Goal: Task Accomplishment & Management: Manage account settings

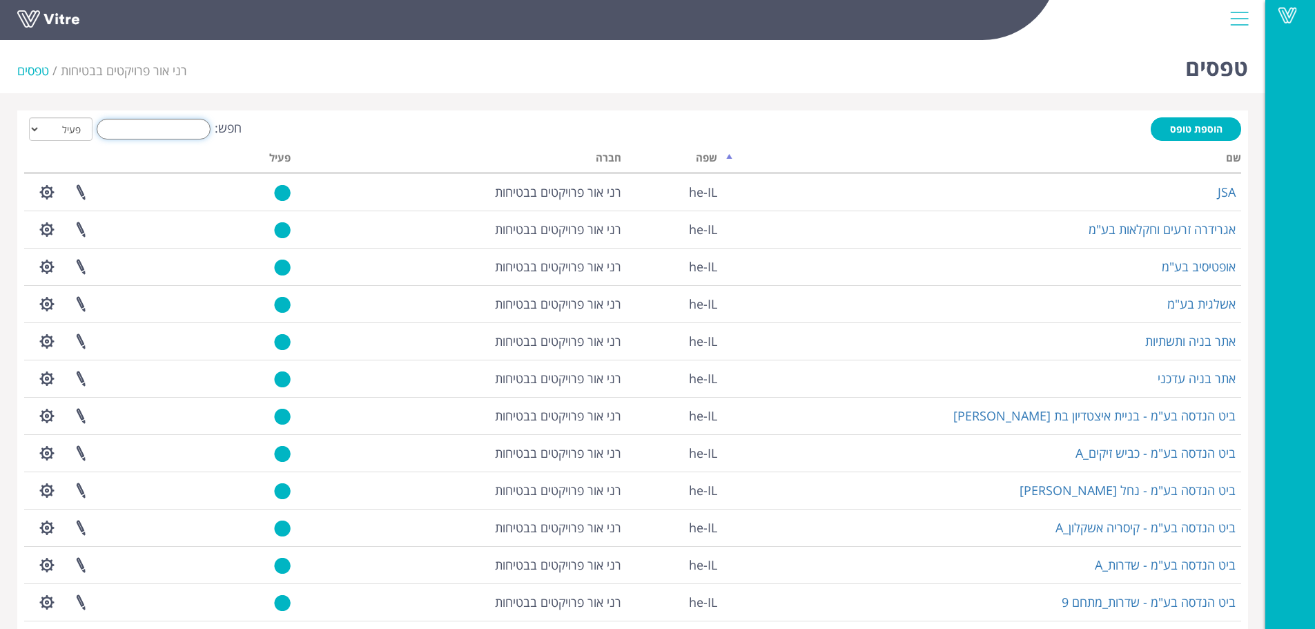
click at [191, 126] on input "חפש:" at bounding box center [154, 129] width 114 height 21
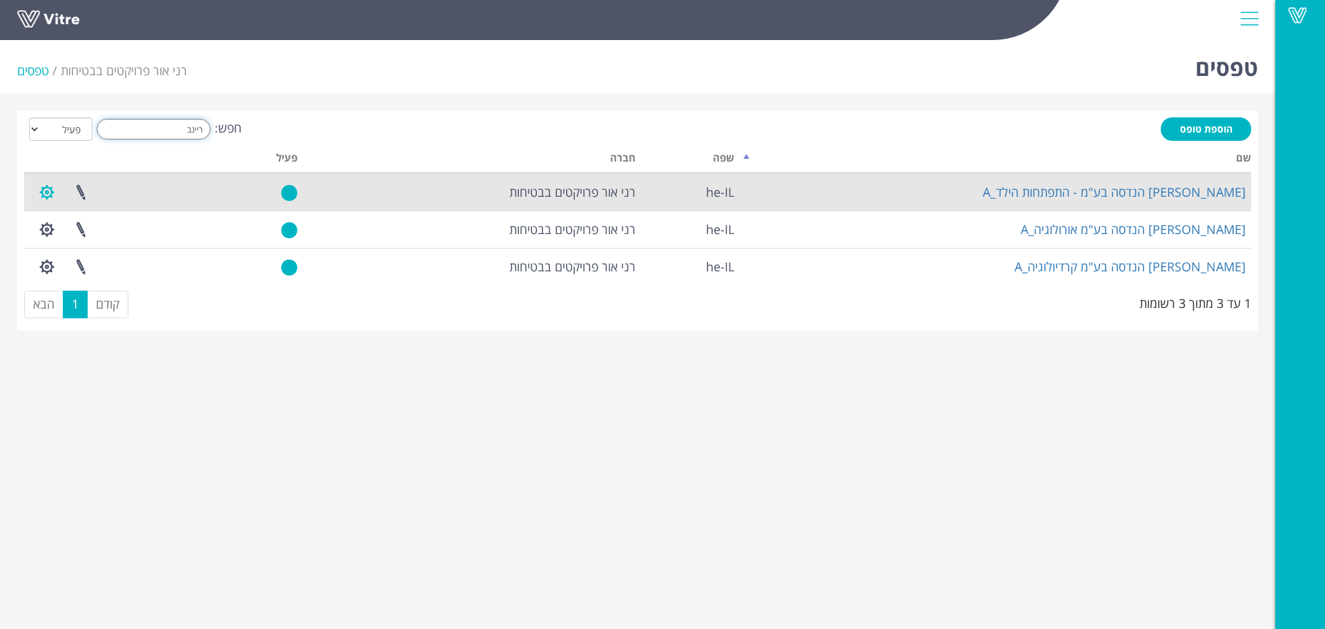
type input "ריינב"
click at [38, 191] on button "button" at bounding box center [47, 192] width 35 height 37
click at [91, 274] on link "שכפול טופס" at bounding box center [84, 279] width 109 height 18
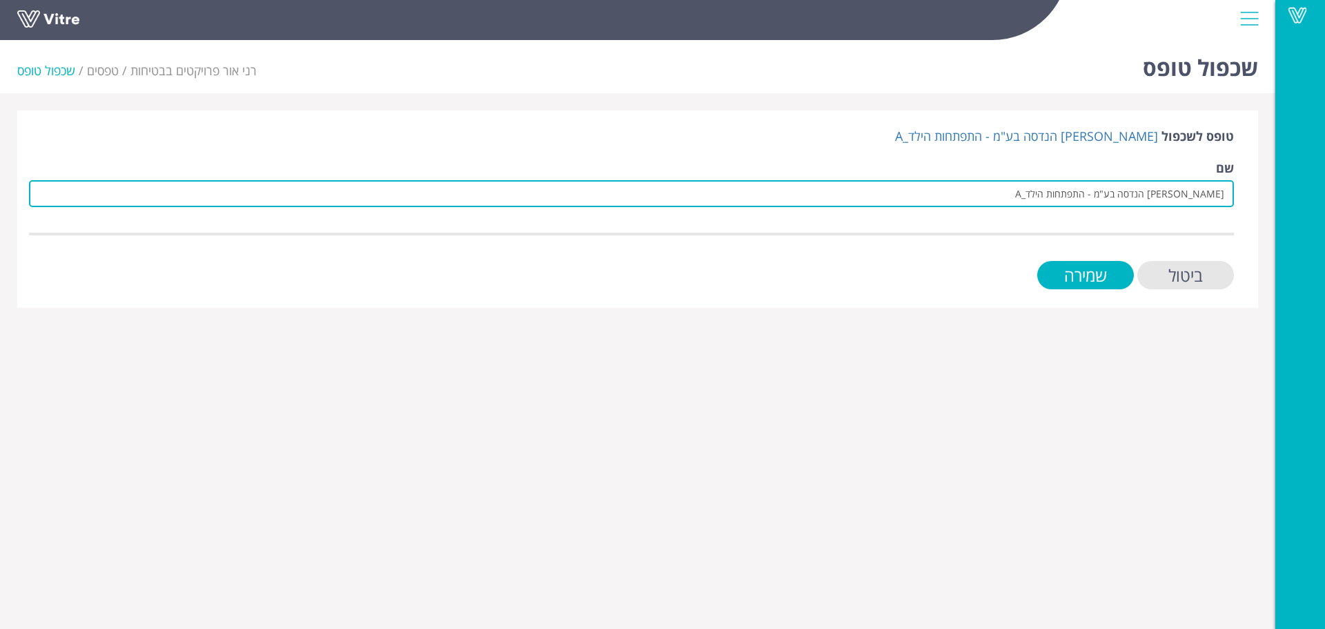
click at [915, 194] on input "ריינבך הנדסה בע"מ - התפתחות הילד_A" at bounding box center [631, 193] width 1205 height 27
type input "ר"
drag, startPoint x: 956, startPoint y: 197, endPoint x: 1269, endPoint y: 184, distance: 313.7
click at [1269, 184] on div "שכפול טופס רני אור פרויקטים בבטיחות טפסים שכפול טופס טופס לשכפול ריינבך הנדסה ב…" at bounding box center [638, 171] width 1276 height 273
paste input "זרחית"
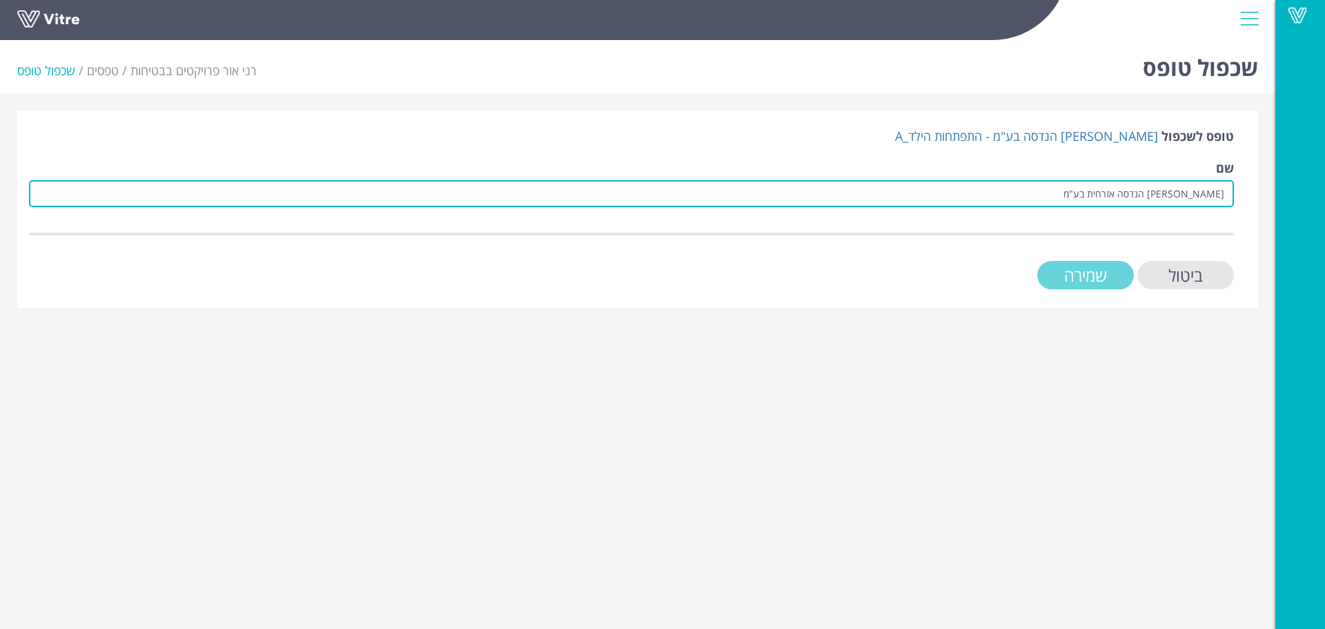
type input "[PERSON_NAME] הנדסה אזרחית בע"מ"
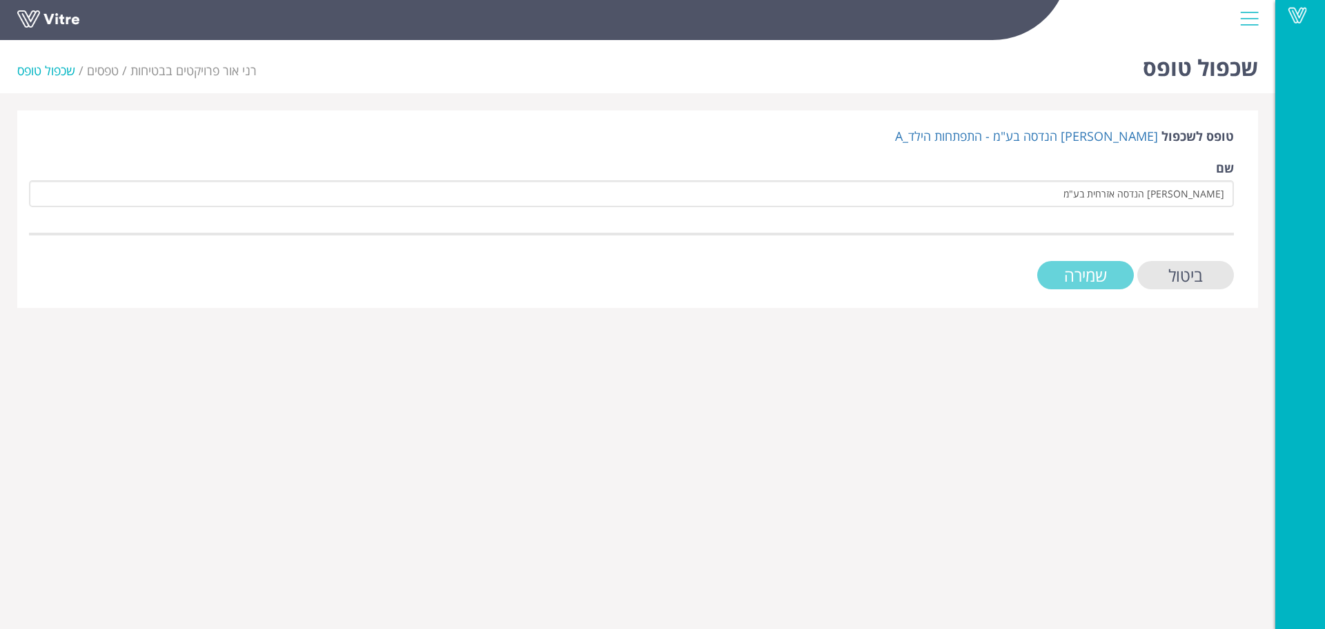
click at [1073, 275] on input "שמירה" at bounding box center [1085, 275] width 97 height 28
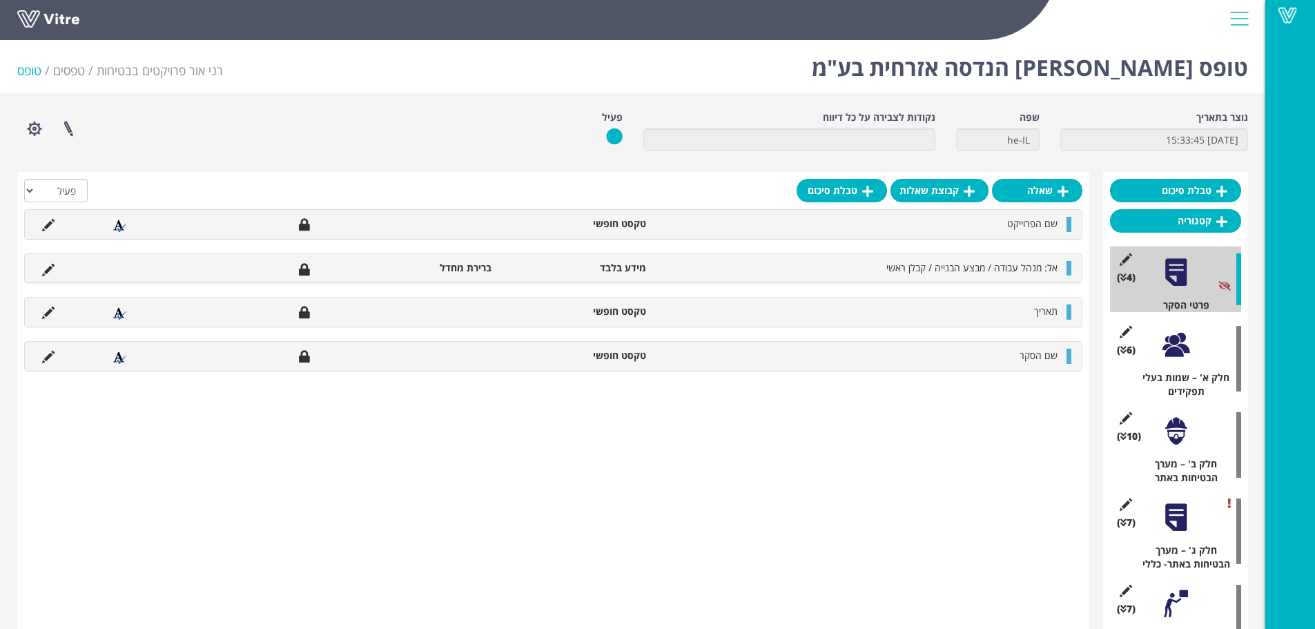
click at [1175, 344] on div at bounding box center [1175, 344] width 31 height 31
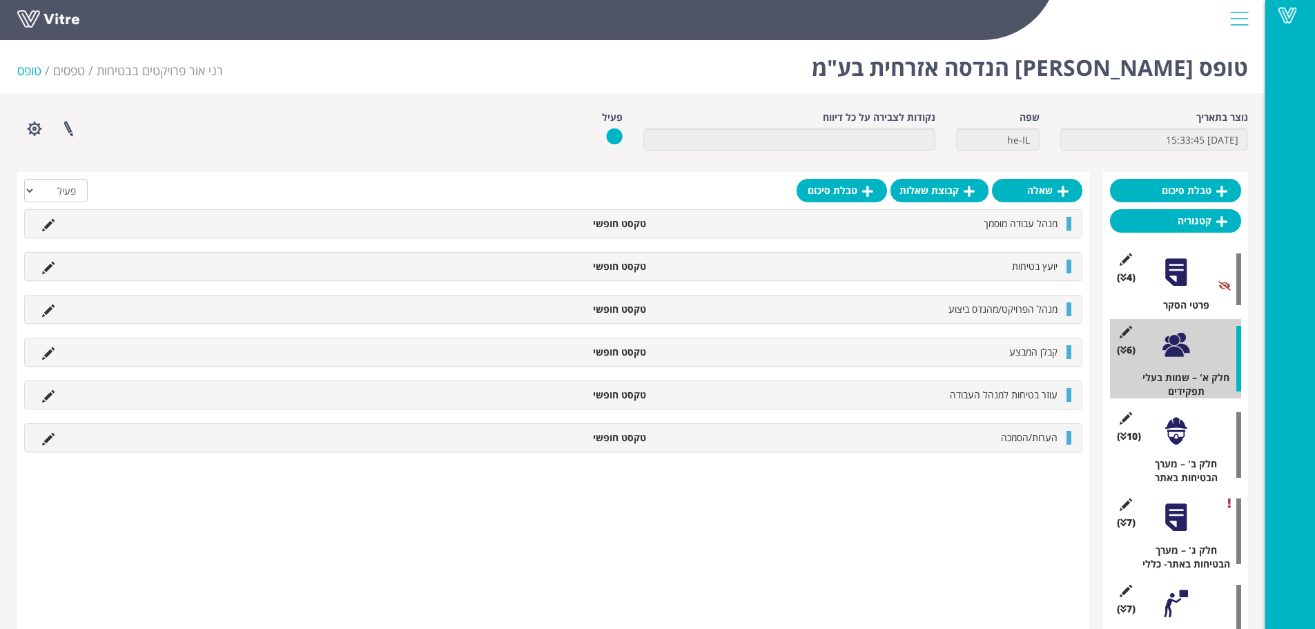
click at [1168, 443] on div at bounding box center [1175, 431] width 31 height 31
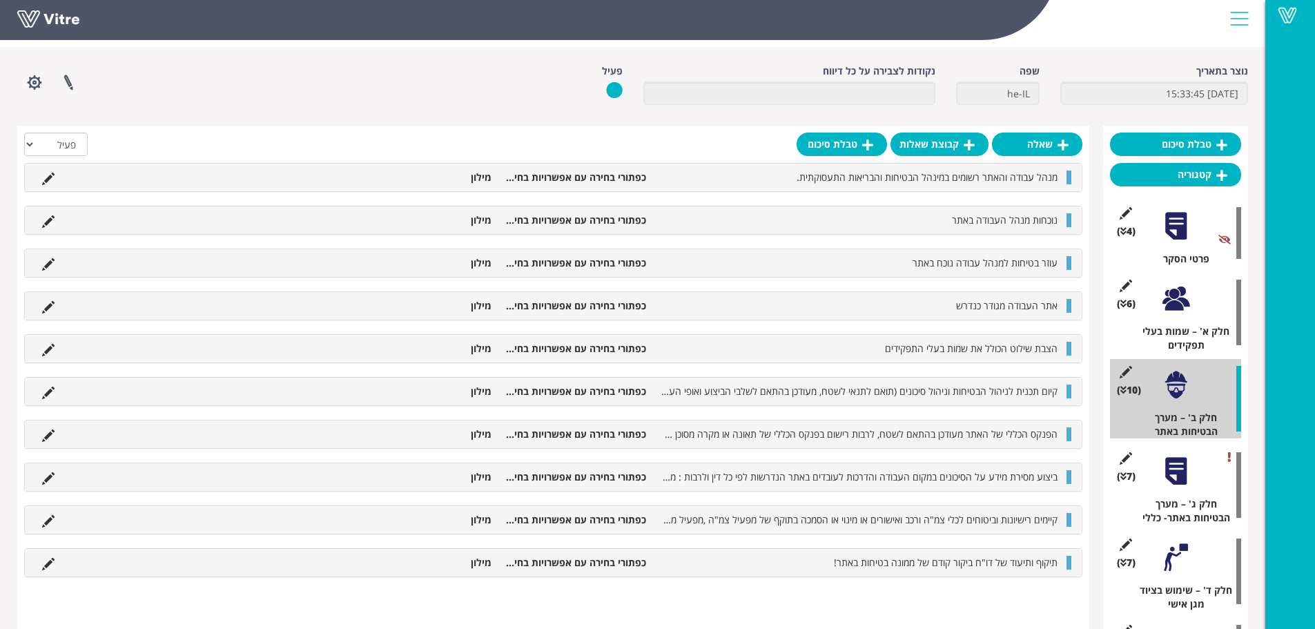
scroll to position [69, 0]
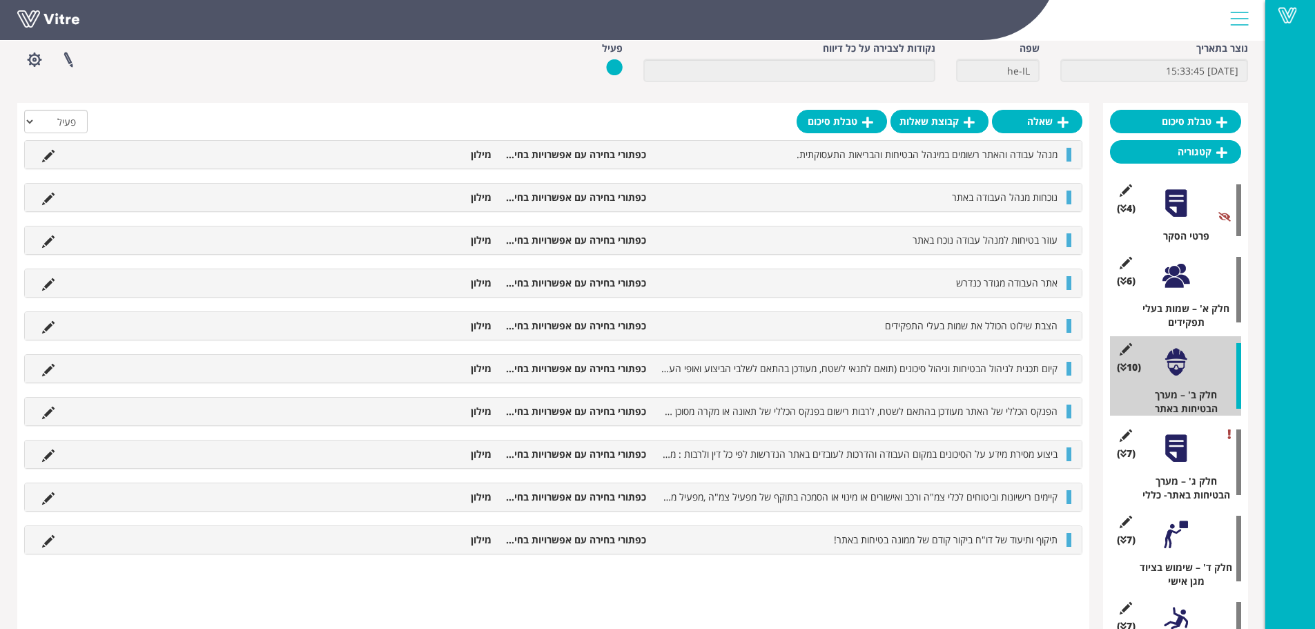
click at [1176, 453] on div at bounding box center [1175, 448] width 31 height 31
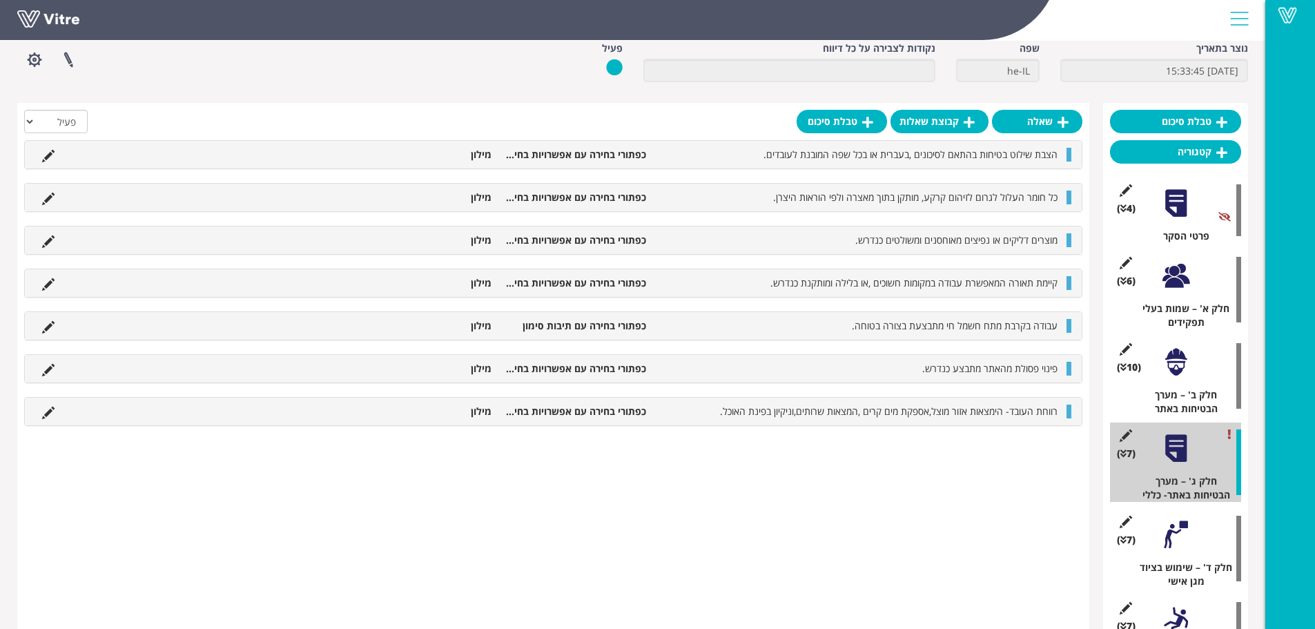
click at [1171, 540] on div at bounding box center [1175, 534] width 31 height 31
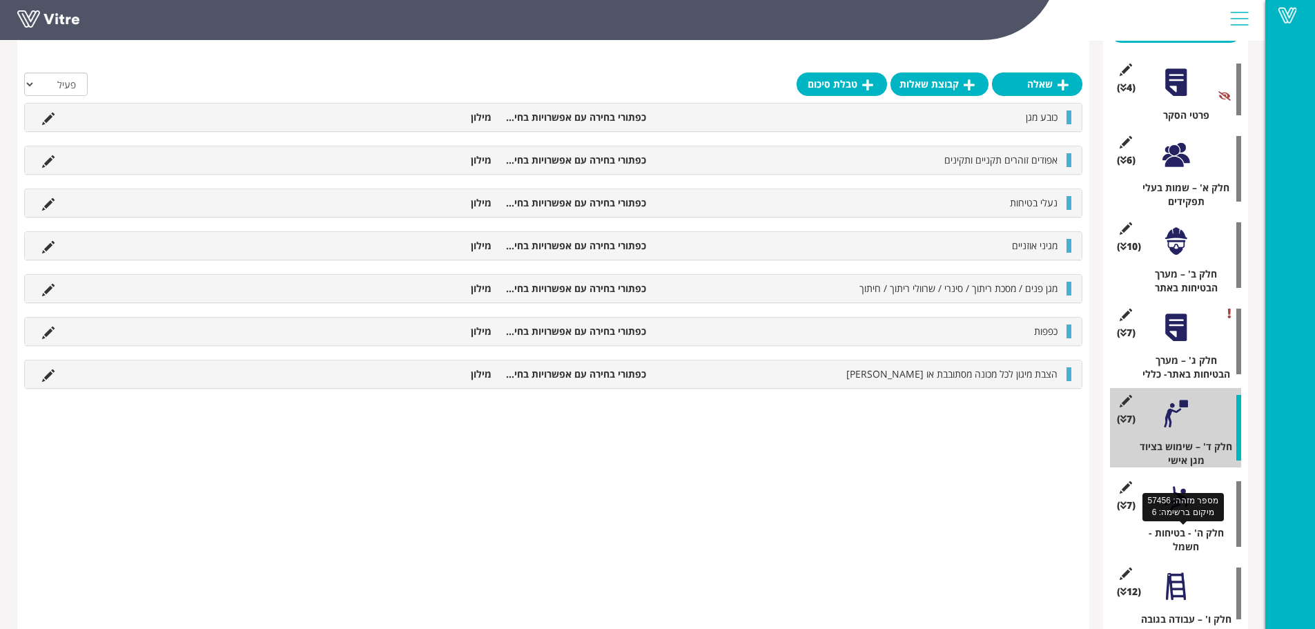
scroll to position [207, 0]
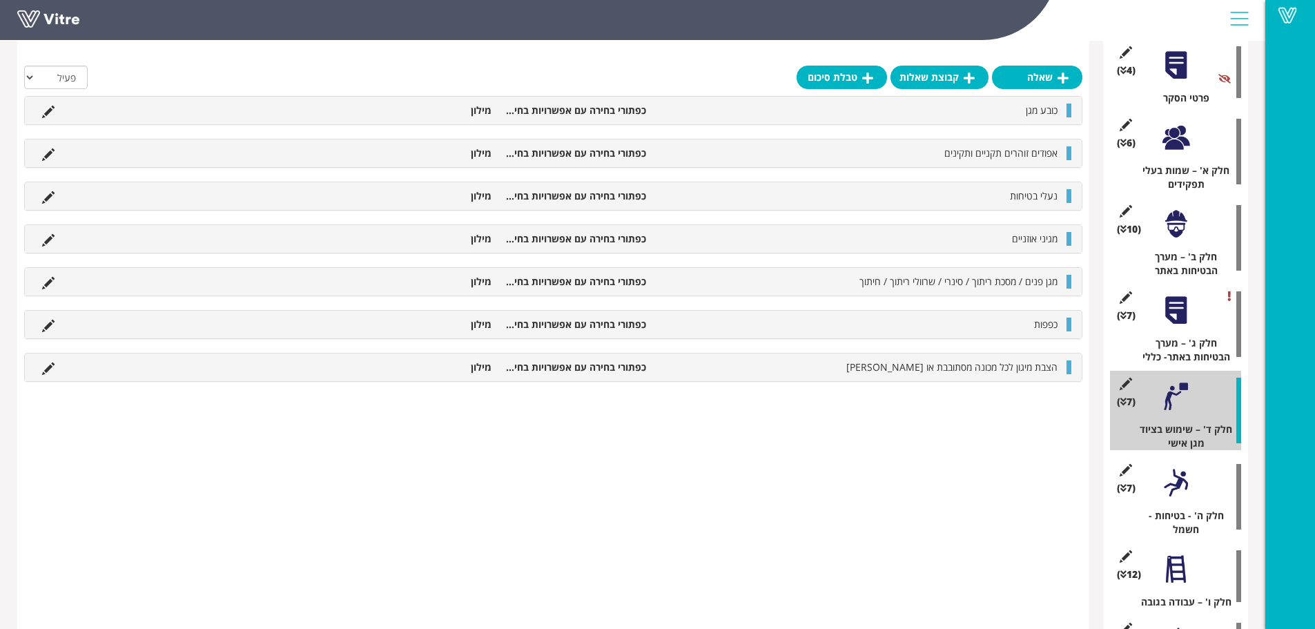
click at [1178, 496] on div at bounding box center [1175, 482] width 31 height 31
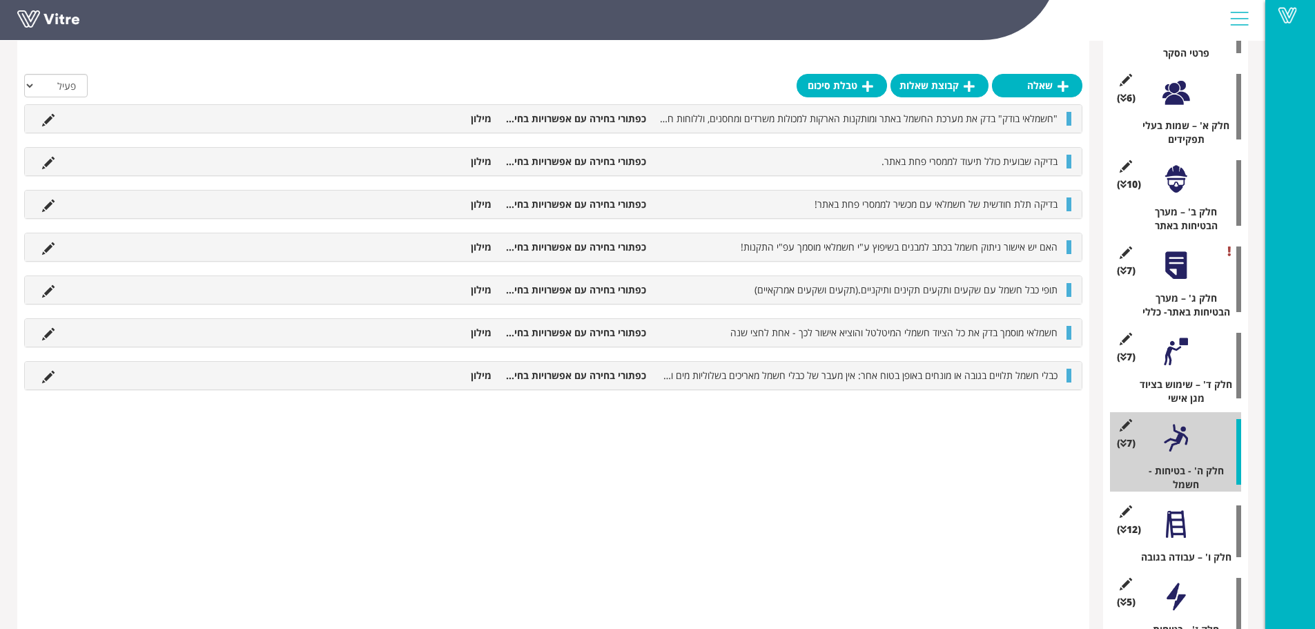
scroll to position [276, 0]
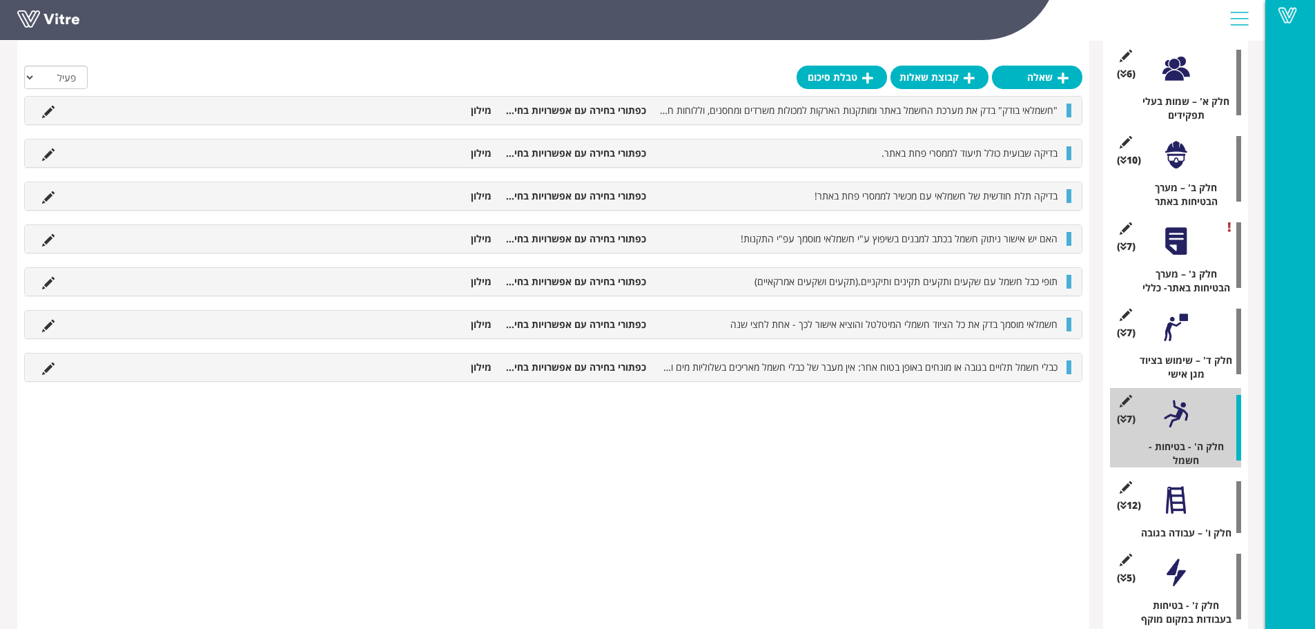
click at [1169, 509] on div at bounding box center [1175, 500] width 31 height 31
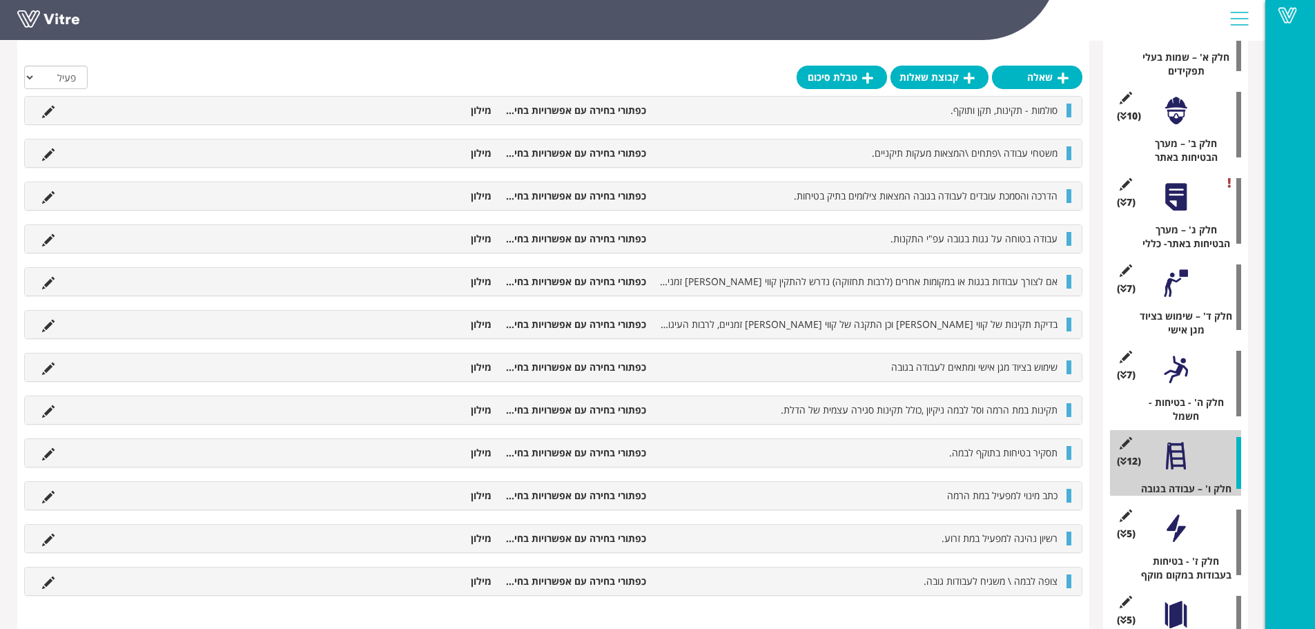
scroll to position [345, 0]
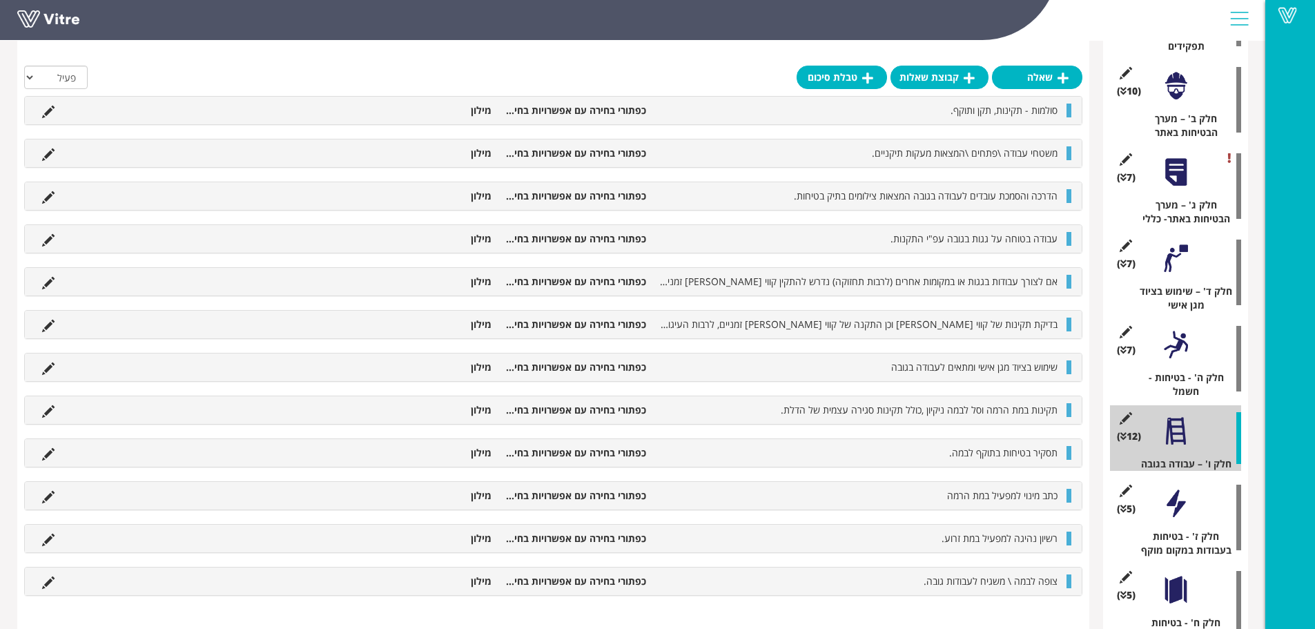
click at [1169, 509] on div at bounding box center [1175, 503] width 31 height 31
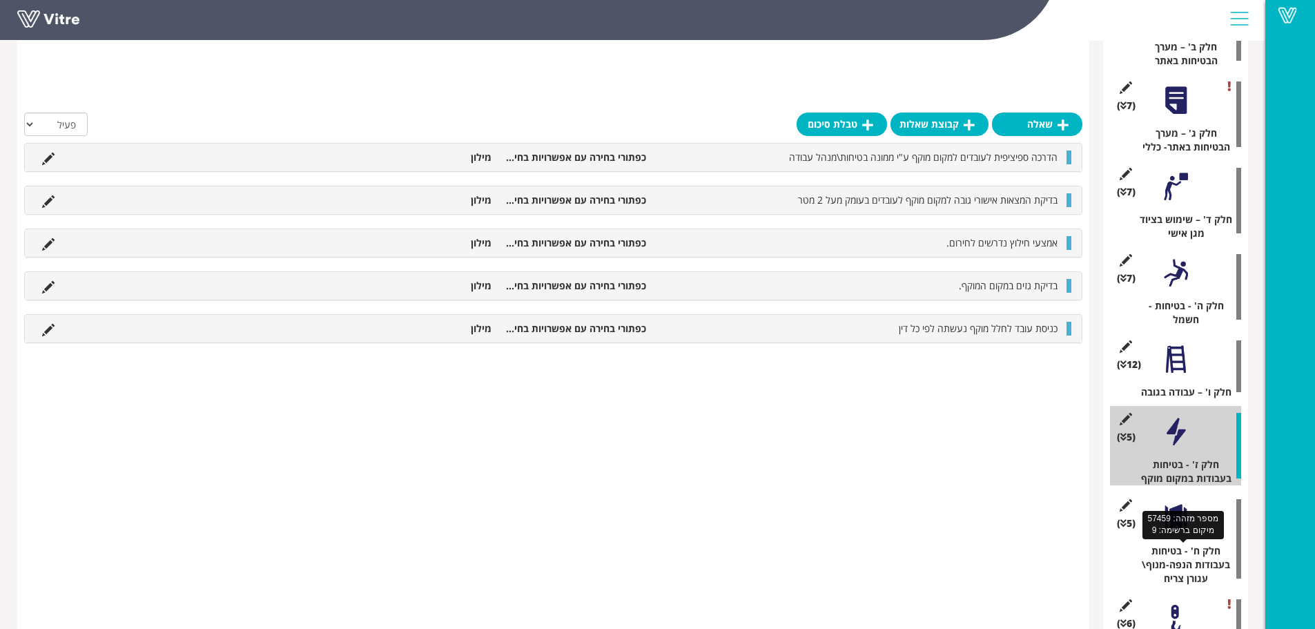
scroll to position [483, 0]
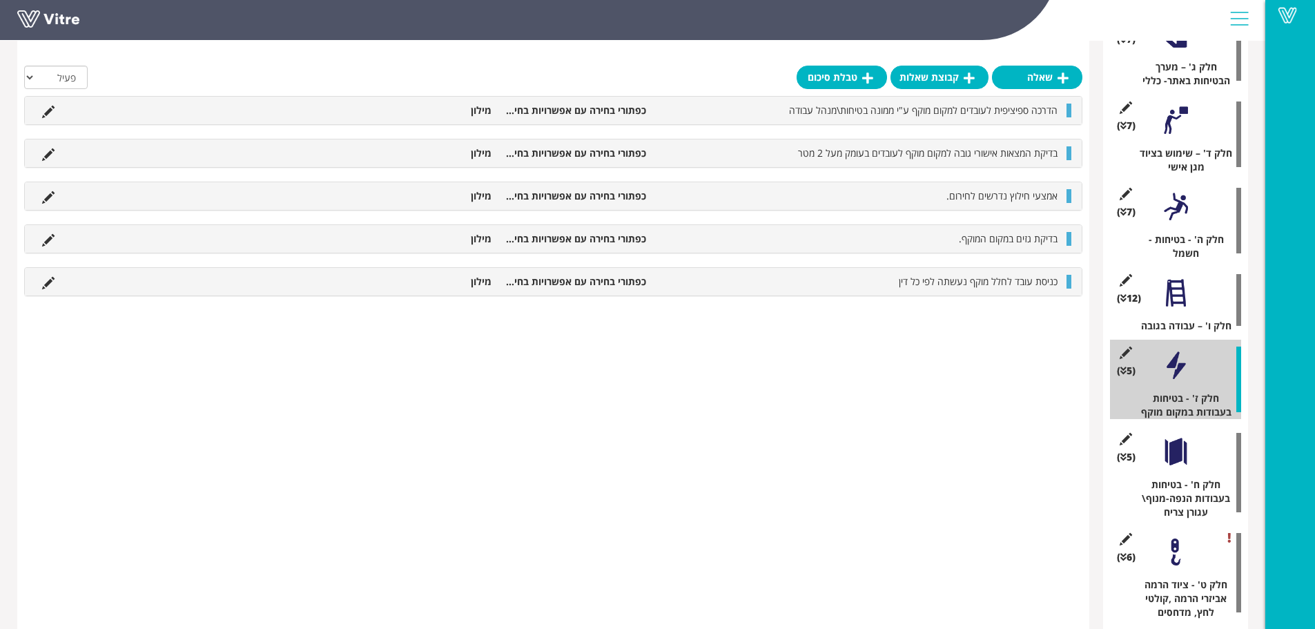
click at [1169, 458] on div at bounding box center [1175, 451] width 31 height 31
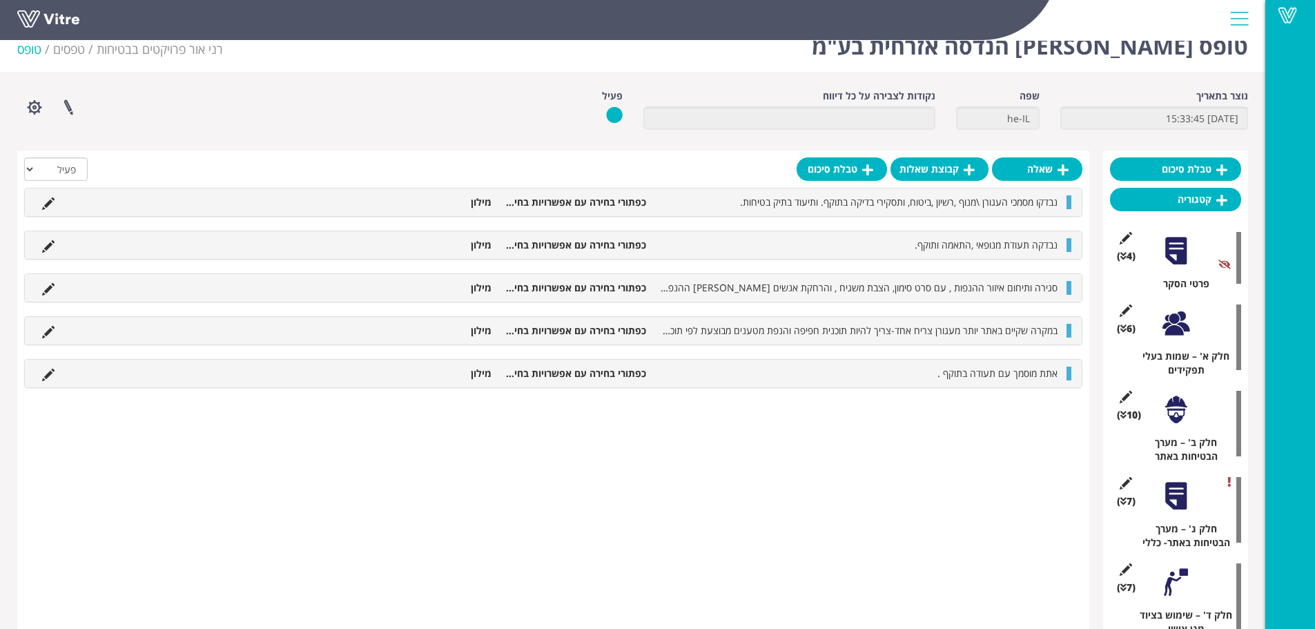
scroll to position [0, 0]
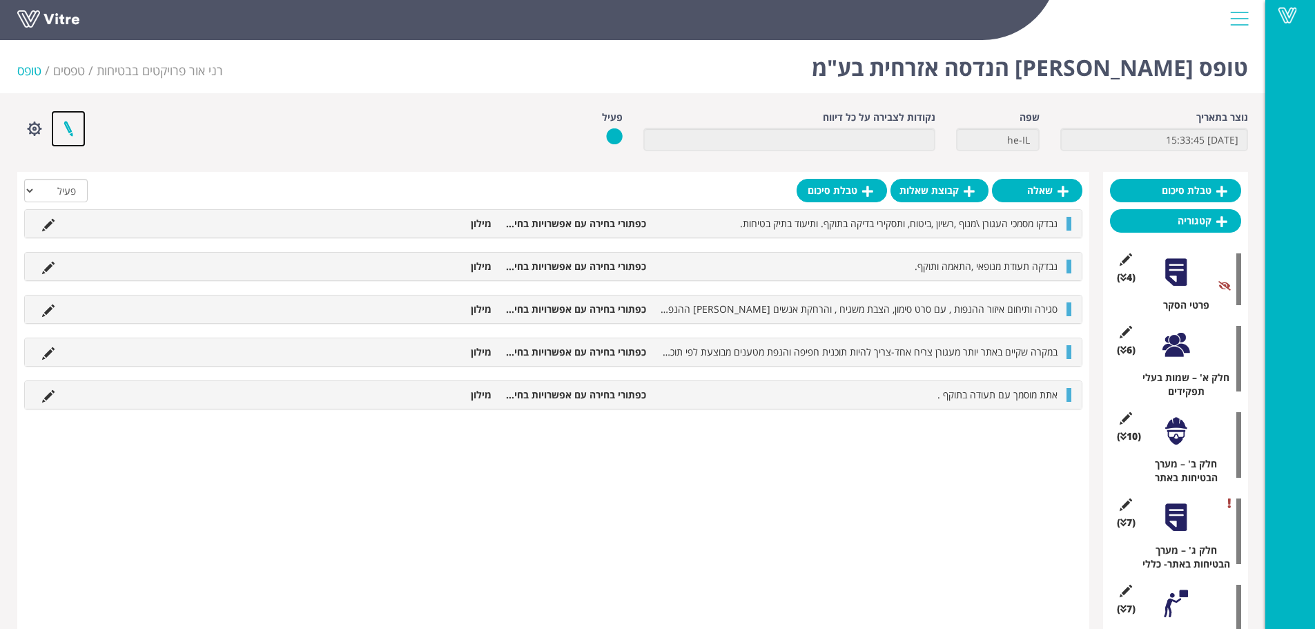
click at [71, 135] on link at bounding box center [68, 128] width 35 height 37
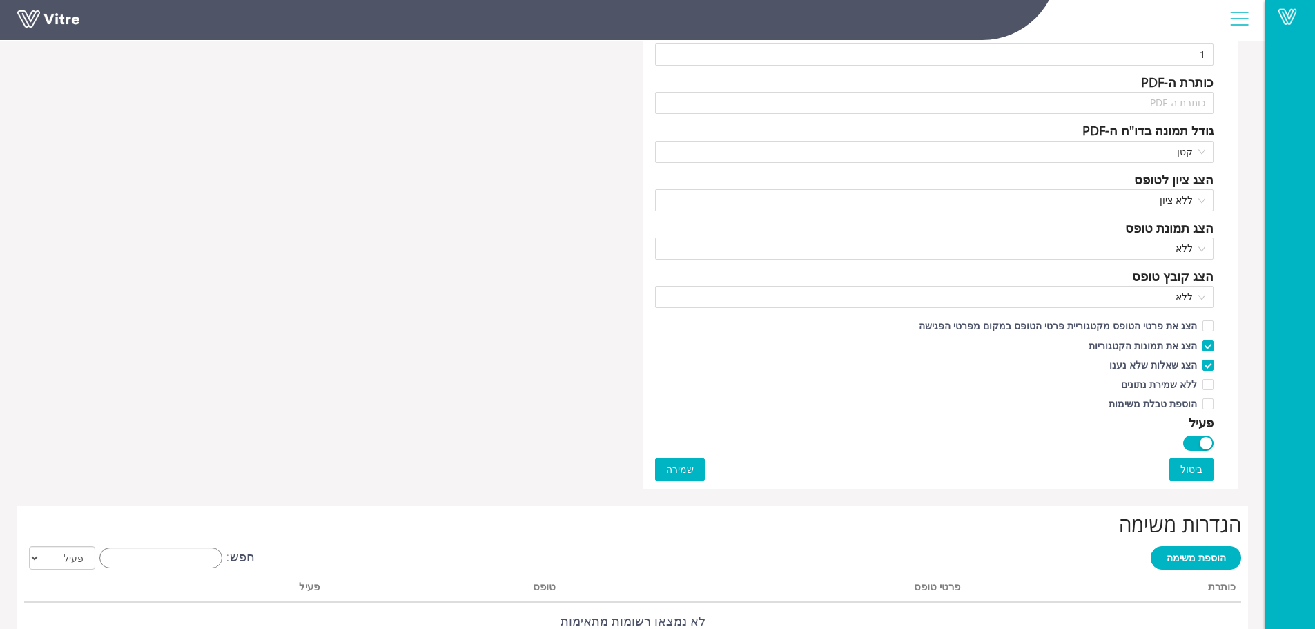
scroll to position [621, 0]
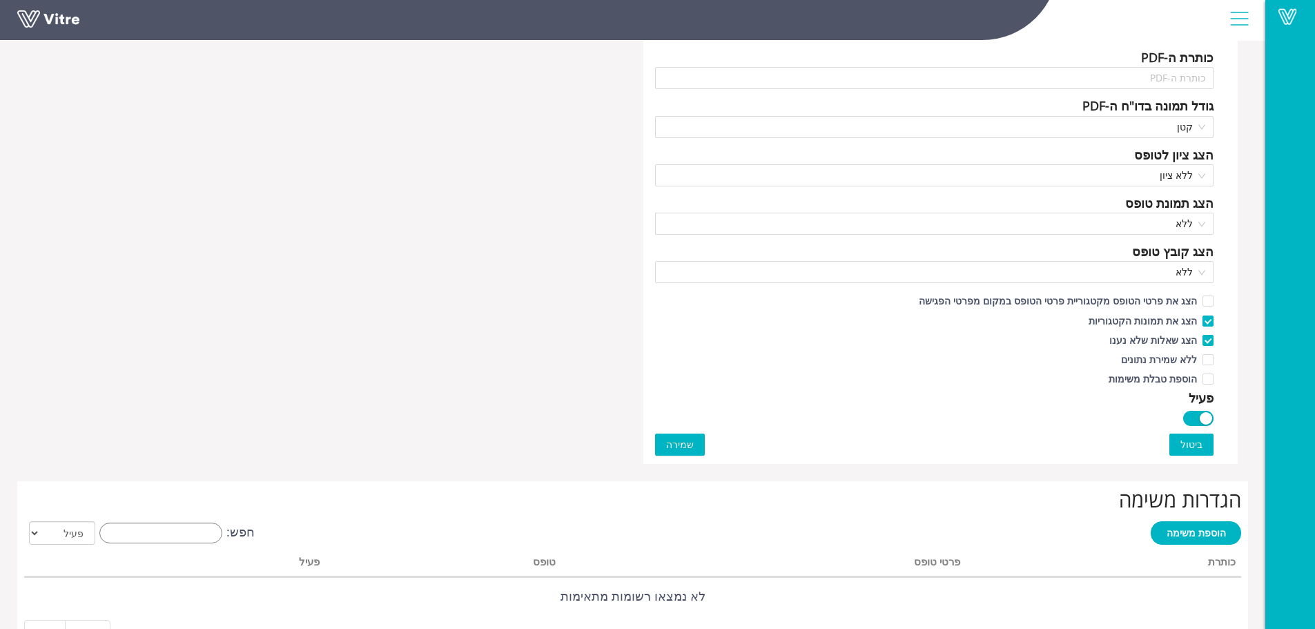
click at [683, 442] on span "שמירה" at bounding box center [680, 444] width 28 height 15
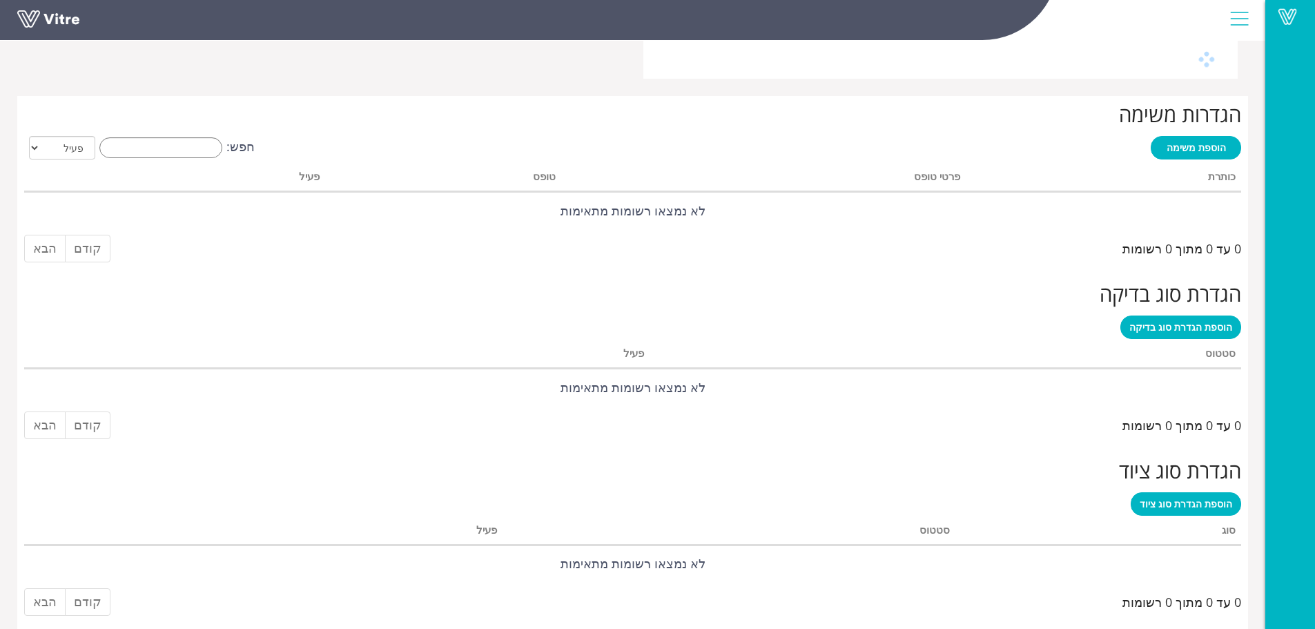
scroll to position [0, 0]
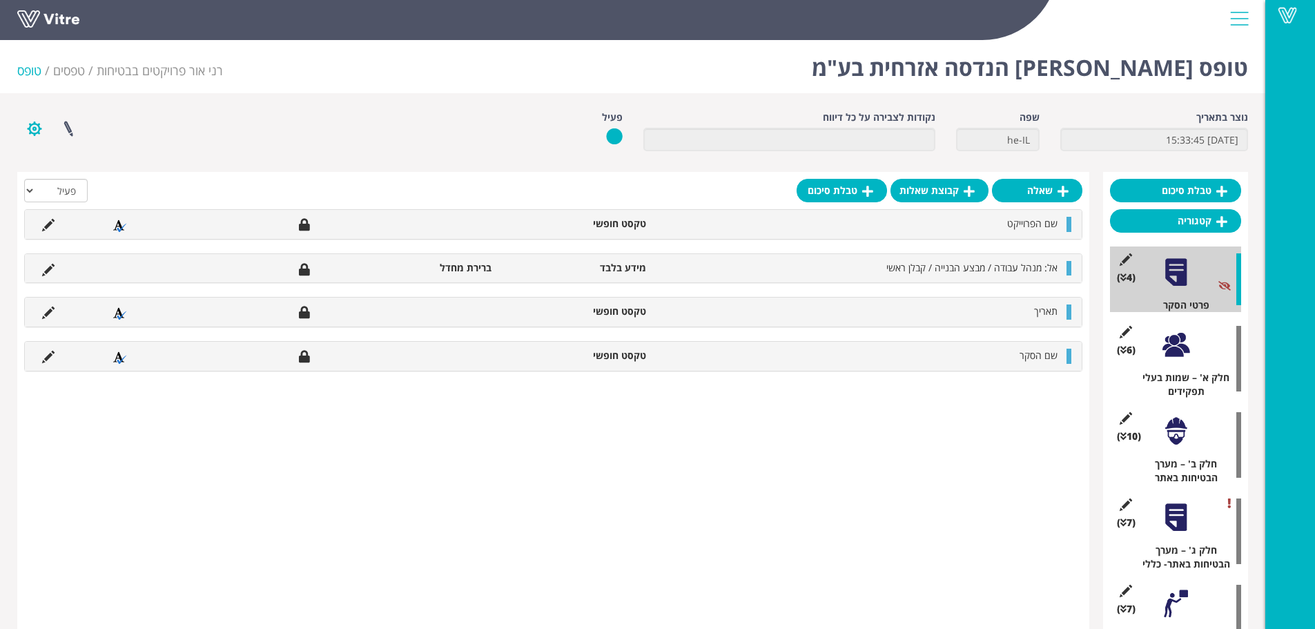
click at [39, 126] on button "button" at bounding box center [34, 128] width 35 height 37
click at [50, 173] on link "הגדרת משתמשים" at bounding box center [72, 179] width 109 height 18
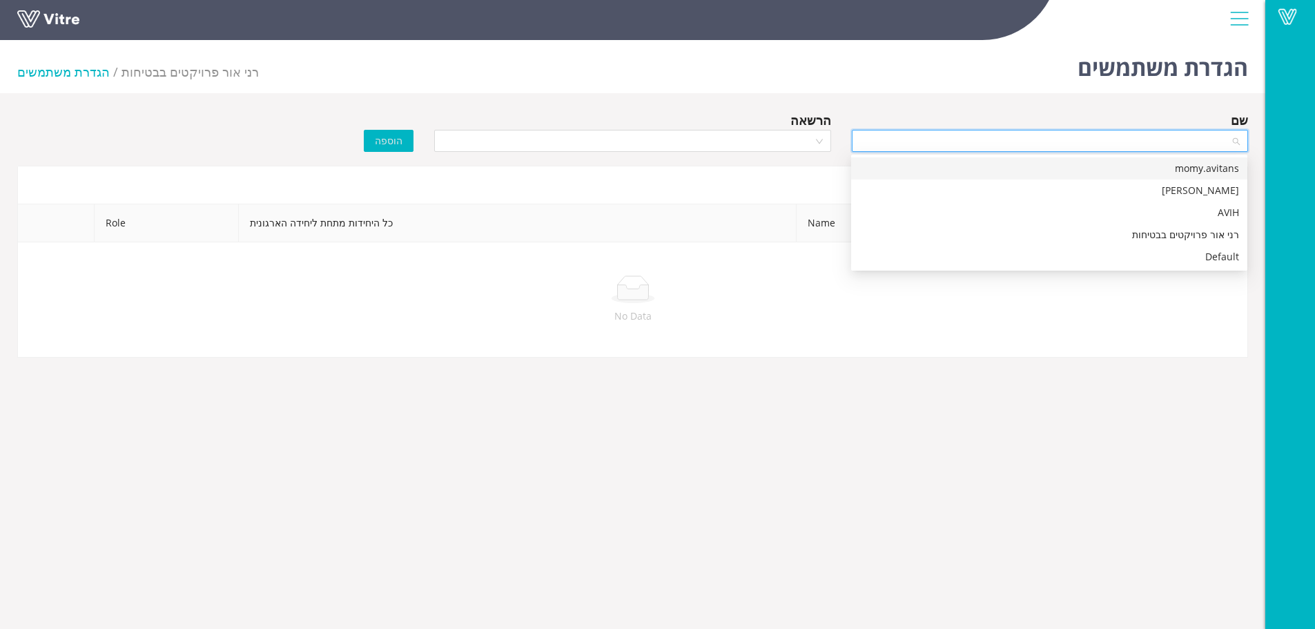
click at [968, 138] on input "search" at bounding box center [1045, 140] width 370 height 21
click at [970, 187] on div "rani ohana" at bounding box center [1049, 190] width 380 height 15
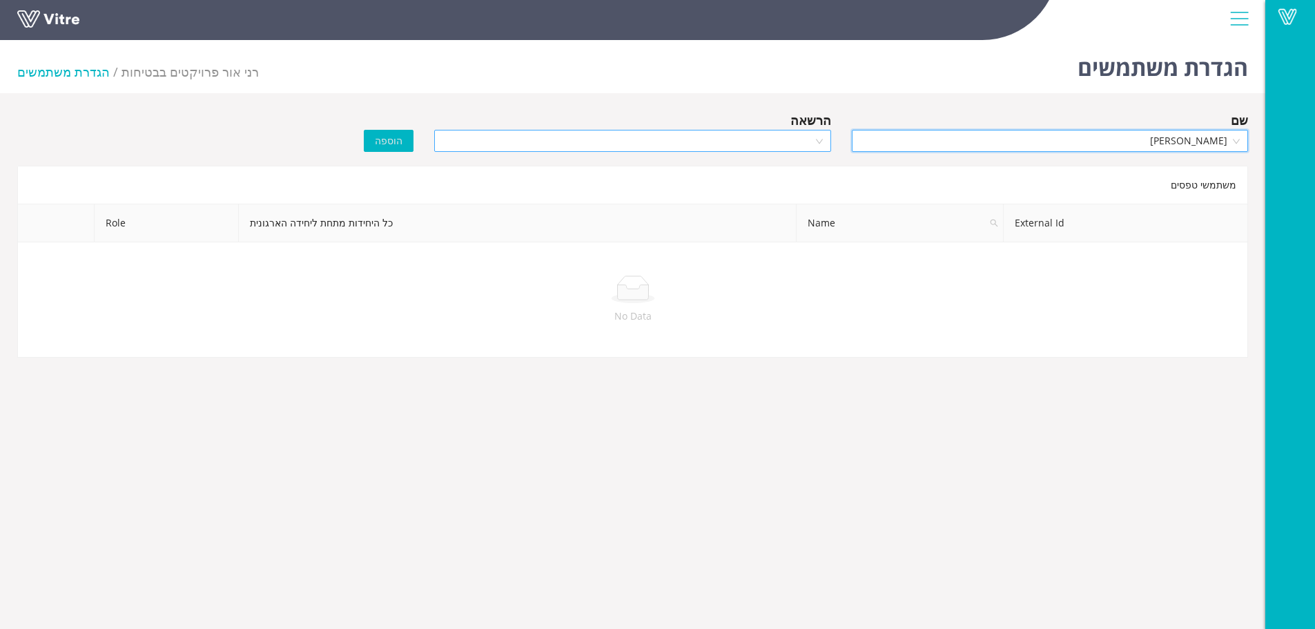
click at [730, 146] on input "search" at bounding box center [627, 140] width 370 height 21
click at [731, 168] on div "Owner" at bounding box center [632, 168] width 380 height 15
click at [386, 142] on span "הוספה" at bounding box center [389, 140] width 28 height 15
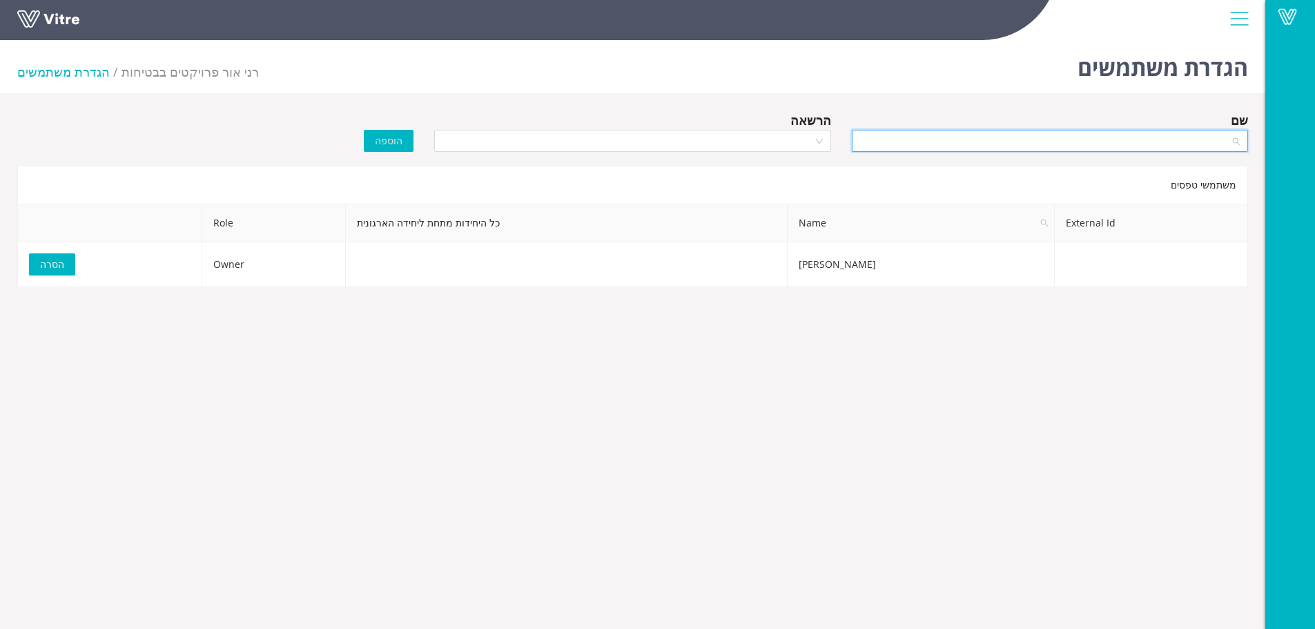
click at [908, 146] on input "search" at bounding box center [1045, 140] width 370 height 21
click at [936, 70] on div "הגדרת משתמשים רני אור פרויקטים בבטיחות הגדרת משתמשים" at bounding box center [632, 64] width 1265 height 59
click at [1241, 14] on div at bounding box center [1239, 18] width 31 height 37
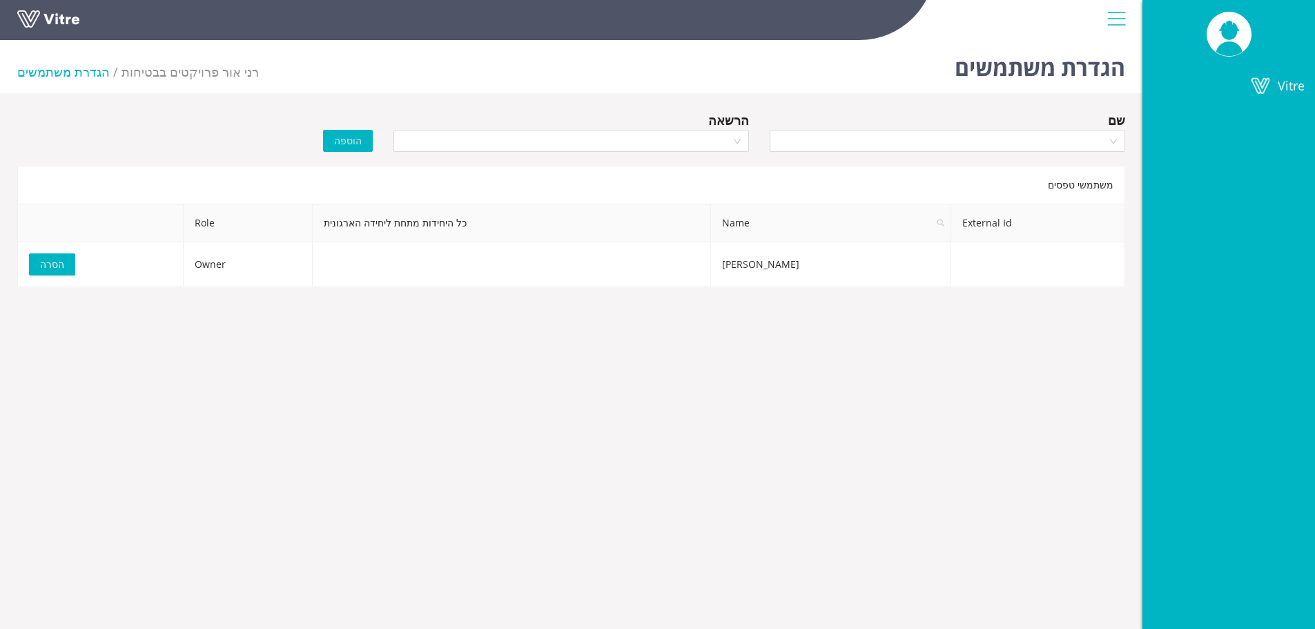
drag, startPoint x: 1006, startPoint y: 72, endPoint x: 993, endPoint y: 74, distance: 14.0
click at [1006, 72] on h1 "הגדרת משתמשים" at bounding box center [1040, 64] width 170 height 59
click at [218, 68] on span "רני אור פרויקטים בבטיחות" at bounding box center [189, 72] width 137 height 17
click at [1108, 77] on h1 "הגדרת משתמשים" at bounding box center [1040, 64] width 170 height 59
click at [58, 70] on li "הגדרת משתמשים" at bounding box center [69, 71] width 104 height 19
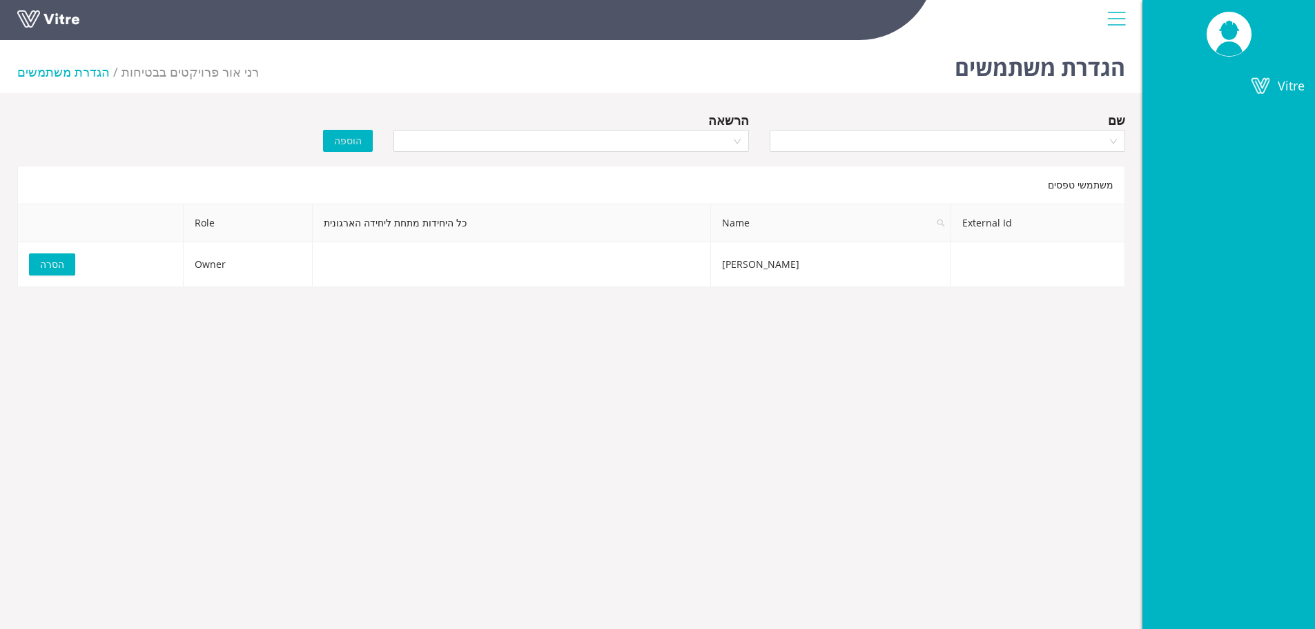
click at [53, 11] on link at bounding box center [69, 23] width 104 height 26
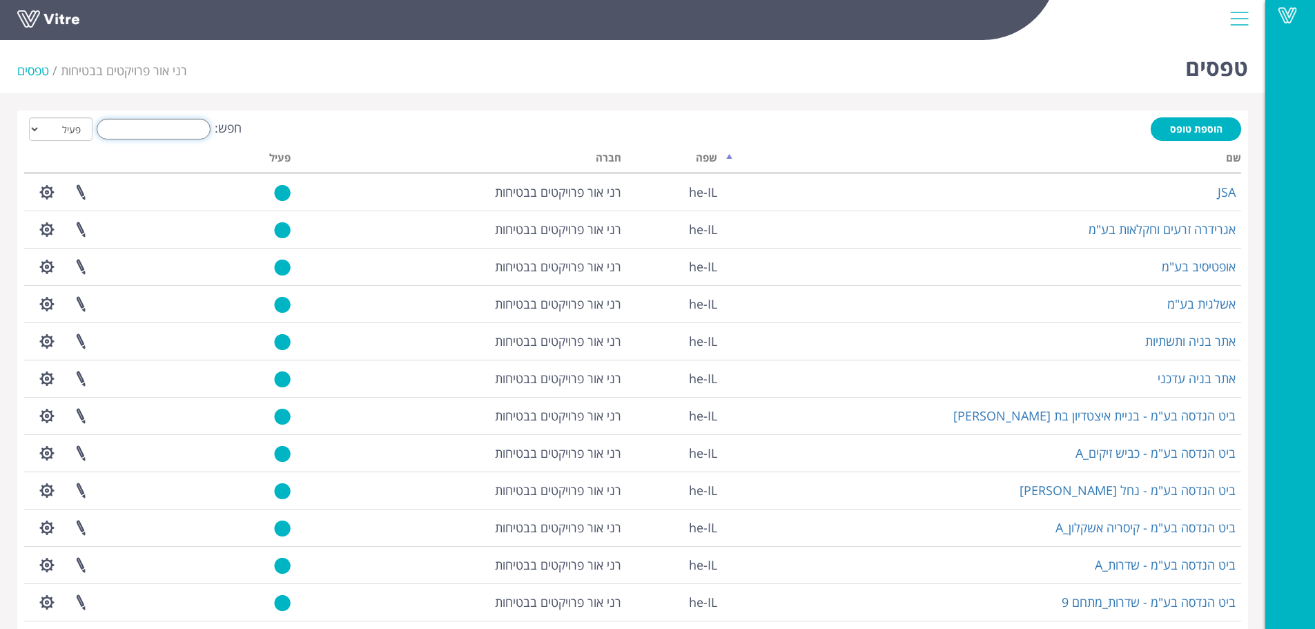
click at [151, 129] on input "חפש:" at bounding box center [154, 129] width 114 height 21
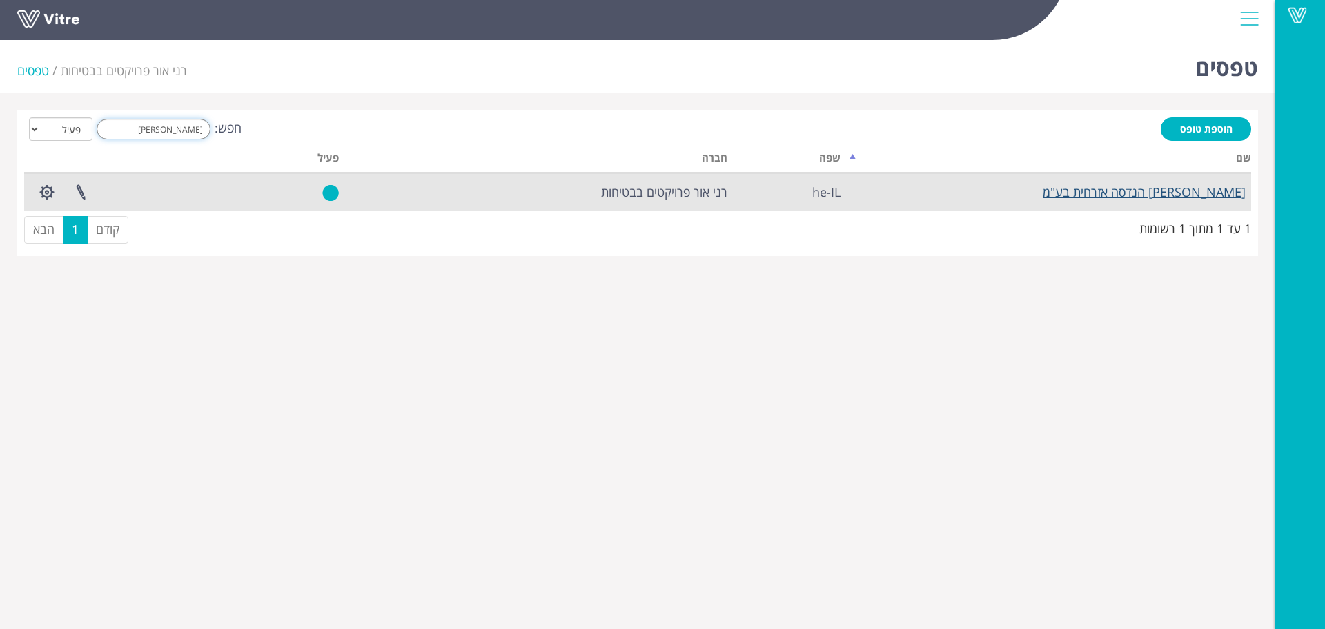
type input "[PERSON_NAME]"
click at [1153, 197] on link "[PERSON_NAME] הנדסה אזרחית בע"מ" at bounding box center [1144, 192] width 203 height 17
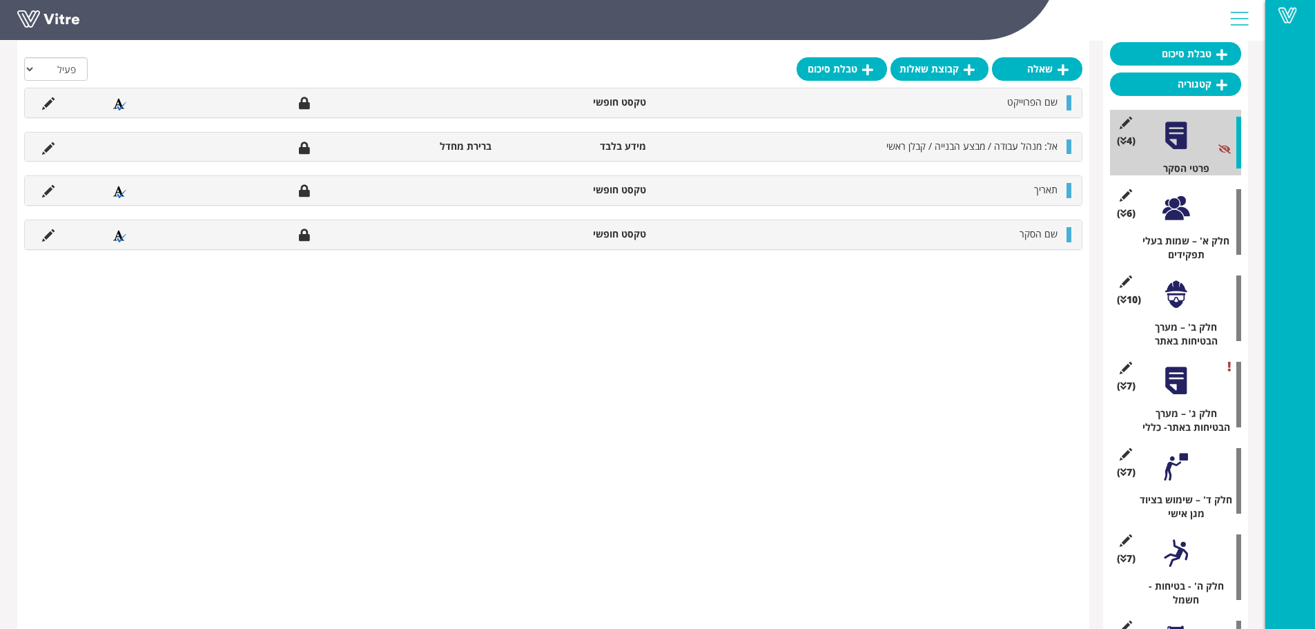
scroll to position [138, 0]
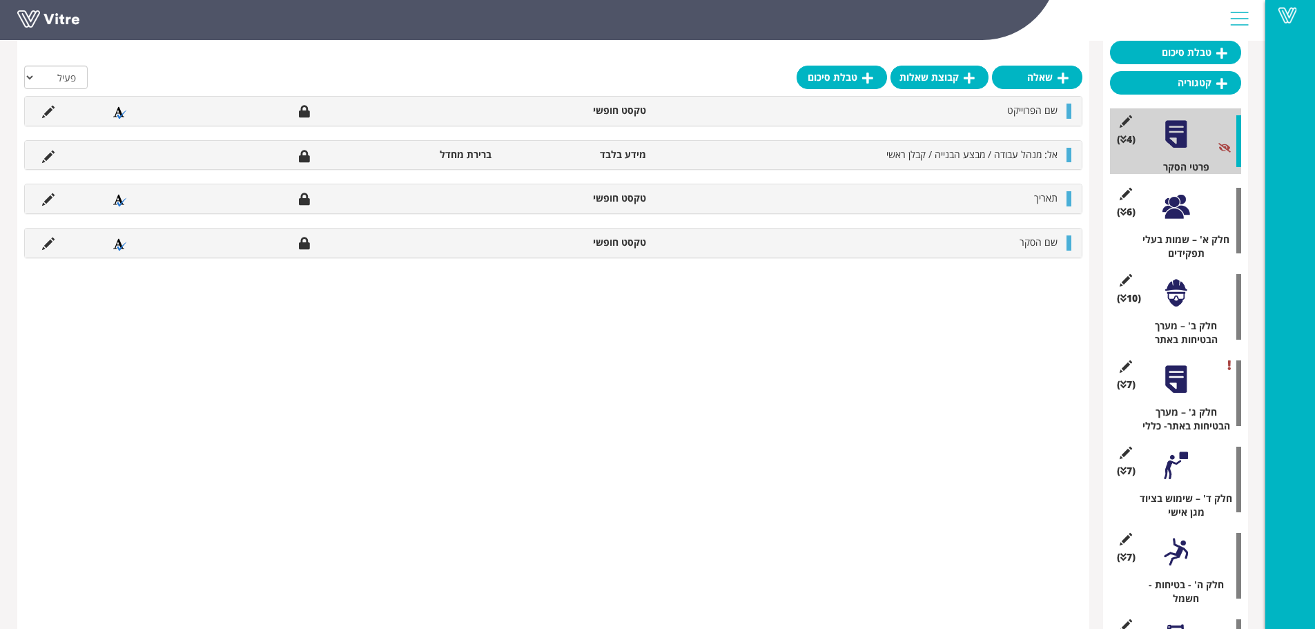
click at [1164, 202] on div at bounding box center [1175, 206] width 31 height 31
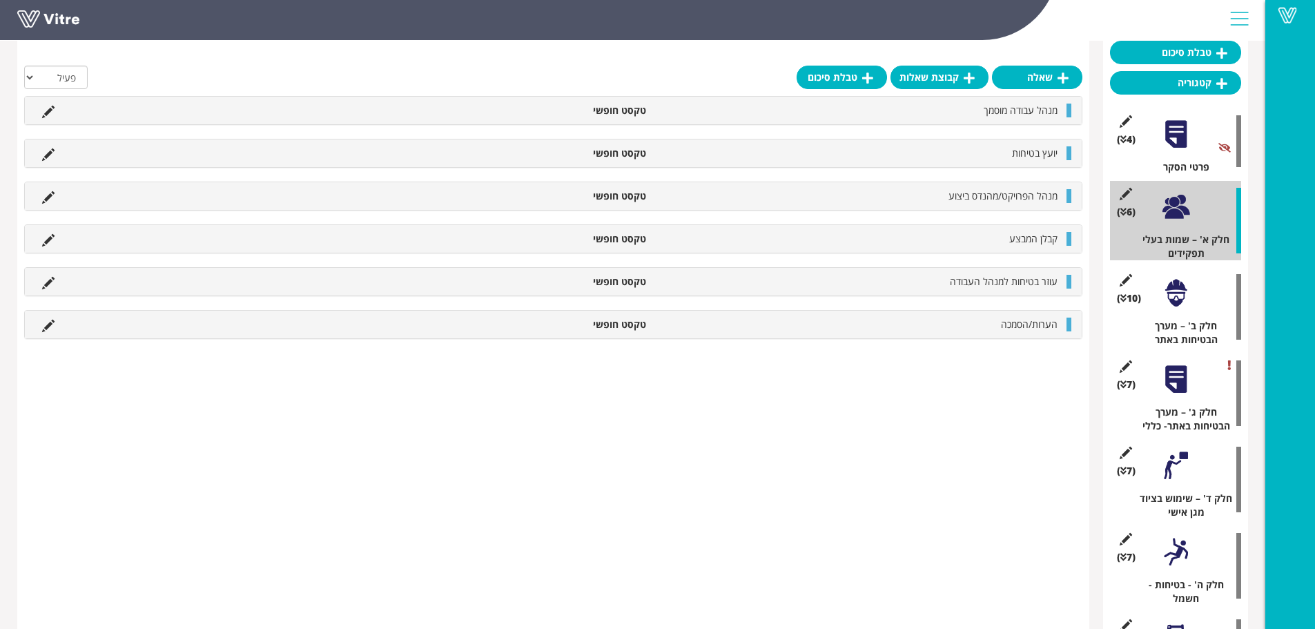
click at [1156, 295] on div "(10 ) חלק ב' – מערך הבטיחות באתר" at bounding box center [1175, 306] width 131 height 79
click at [1169, 291] on div at bounding box center [1175, 292] width 31 height 31
